Goal: Task Accomplishment & Management: Manage account settings

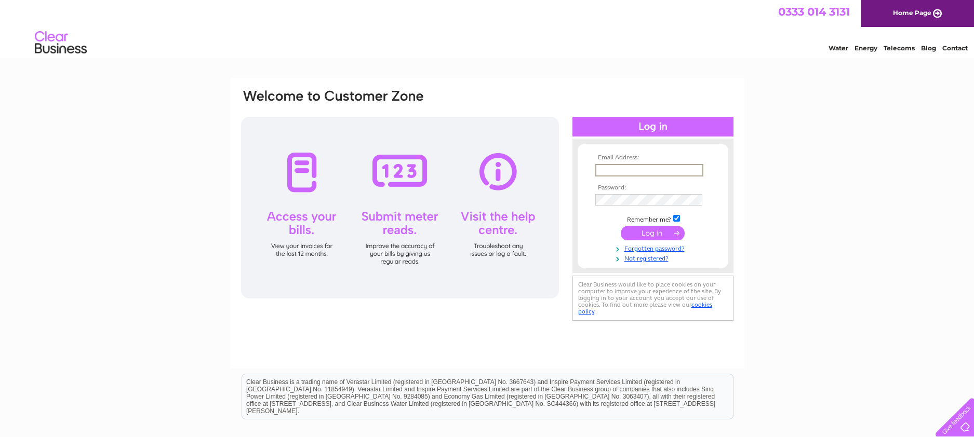
type input "info@mandellsgallery.co.uk"
click at [653, 229] on input "submit" at bounding box center [653, 232] width 64 height 15
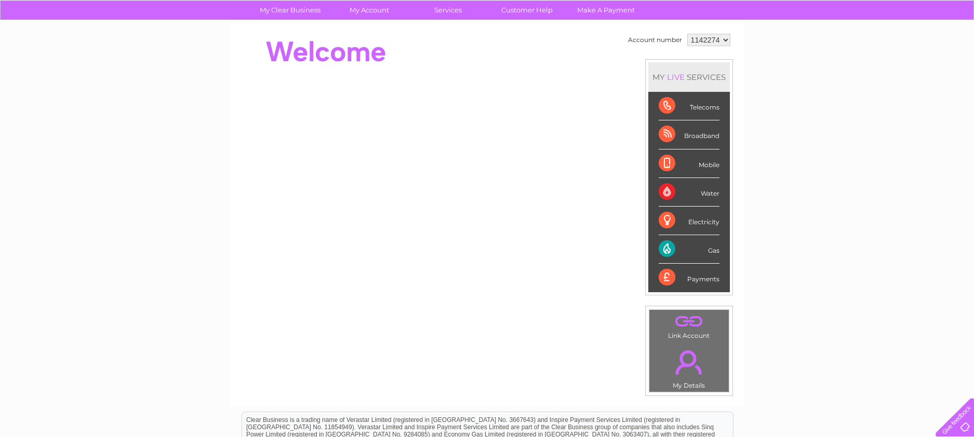
scroll to position [78, 0]
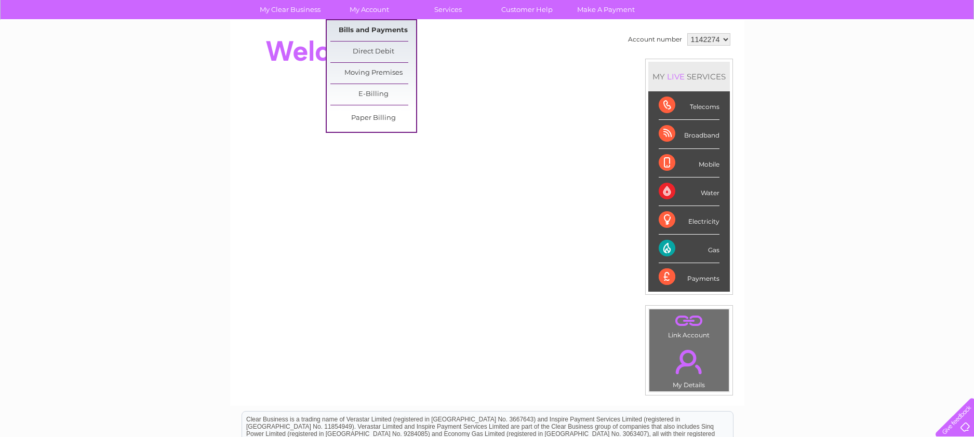
click at [355, 26] on link "Bills and Payments" at bounding box center [373, 30] width 86 height 21
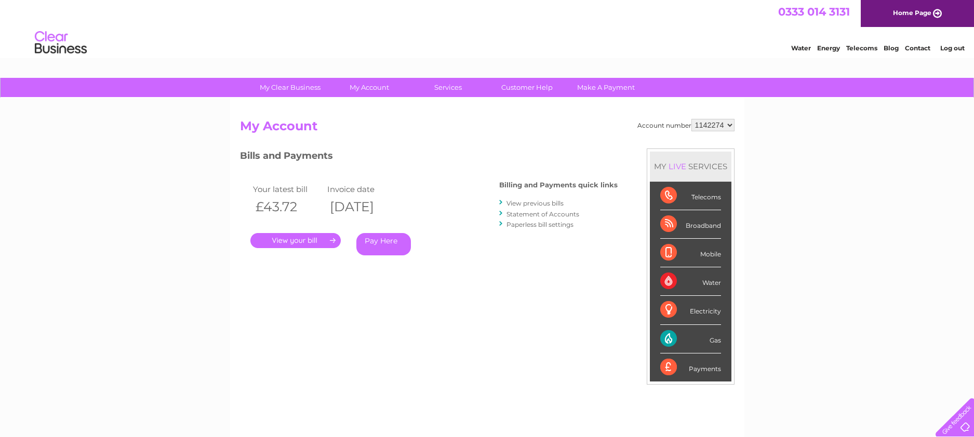
click at [305, 240] on link "." at bounding box center [295, 240] width 90 height 15
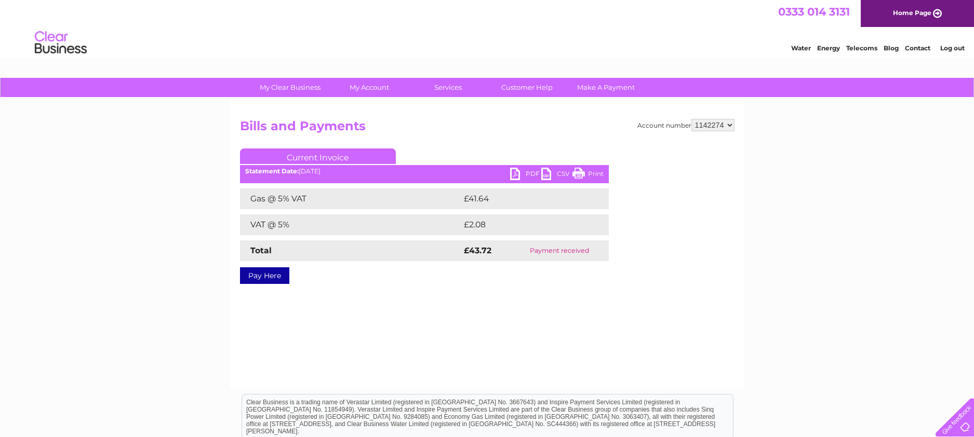
click at [514, 173] on link "PDF" at bounding box center [525, 175] width 31 height 15
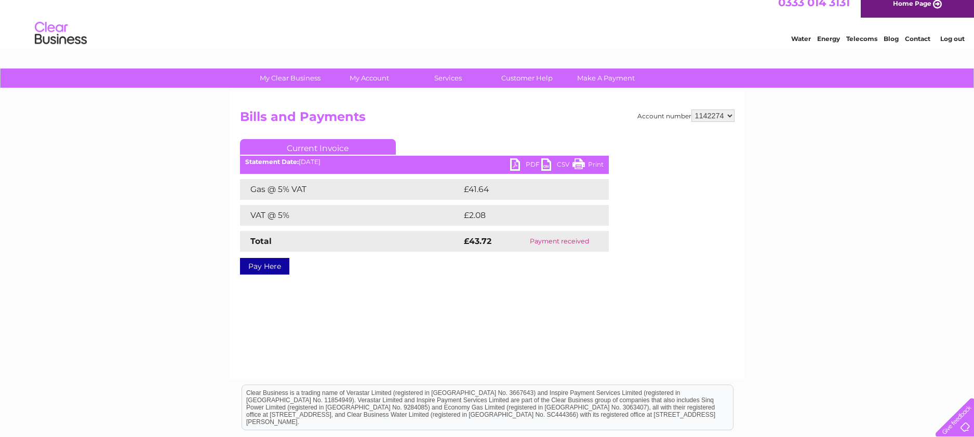
scroll to position [17, 0]
